Goal: Information Seeking & Learning: Learn about a topic

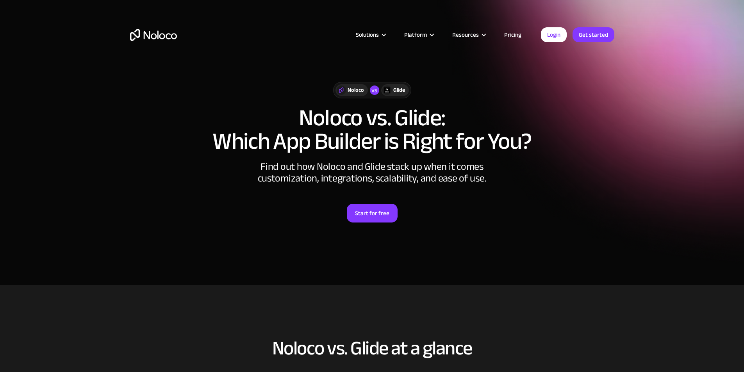
click at [510, 34] on link "Pricing" at bounding box center [512, 35] width 37 height 10
